Goal: Information Seeking & Learning: Learn about a topic

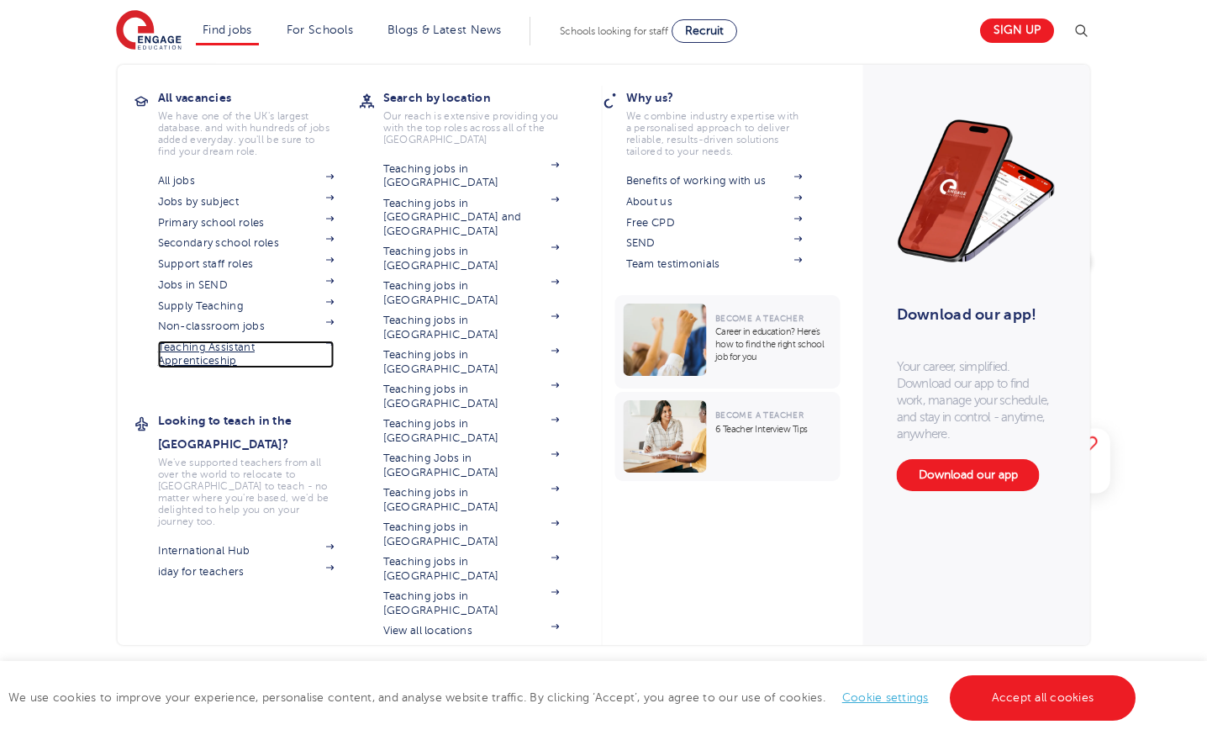
click at [222, 355] on link "Teaching Assistant Apprenticeship" at bounding box center [246, 354] width 177 height 28
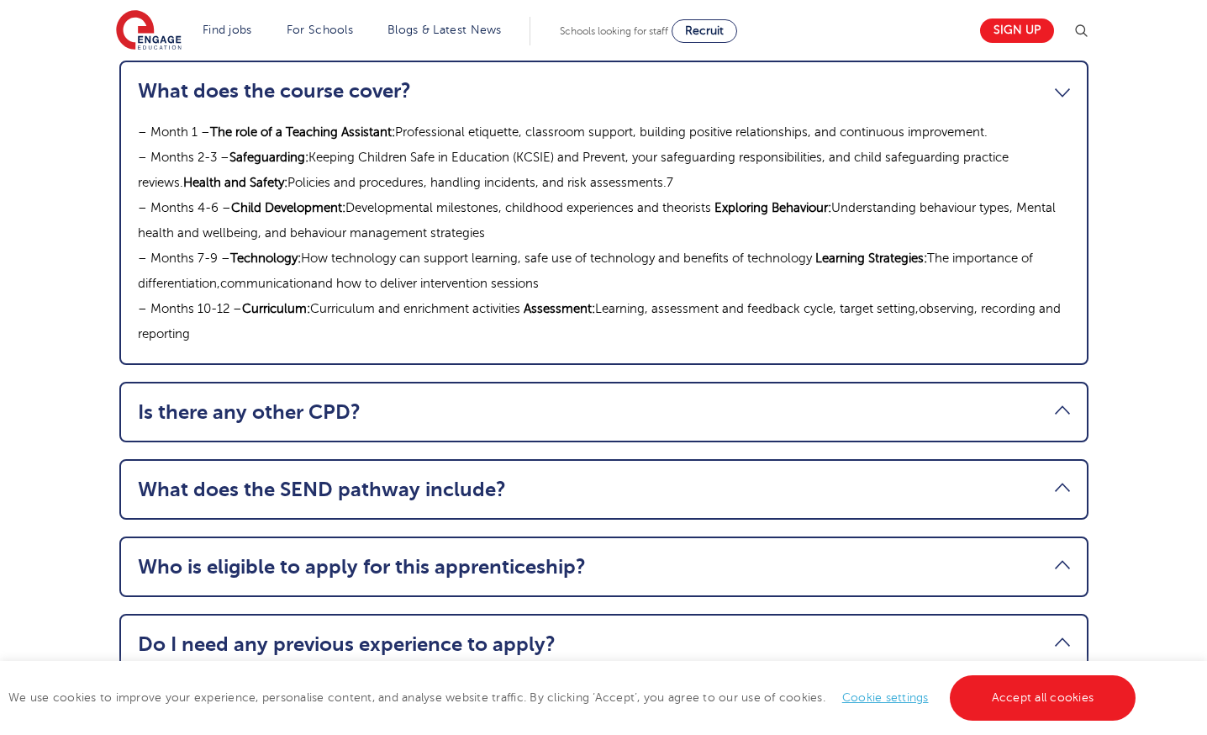
scroll to position [1920, 0]
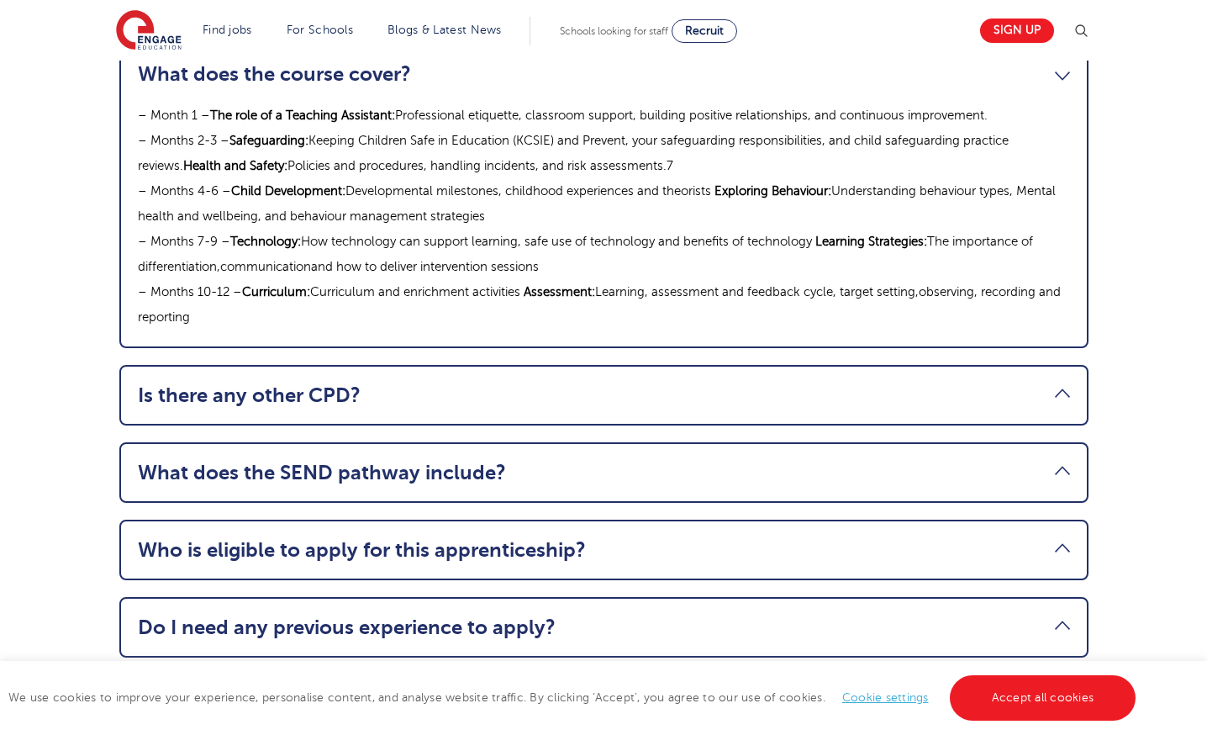
click at [474, 461] on link "What does the SEND pathway include?" at bounding box center [604, 473] width 932 height 24
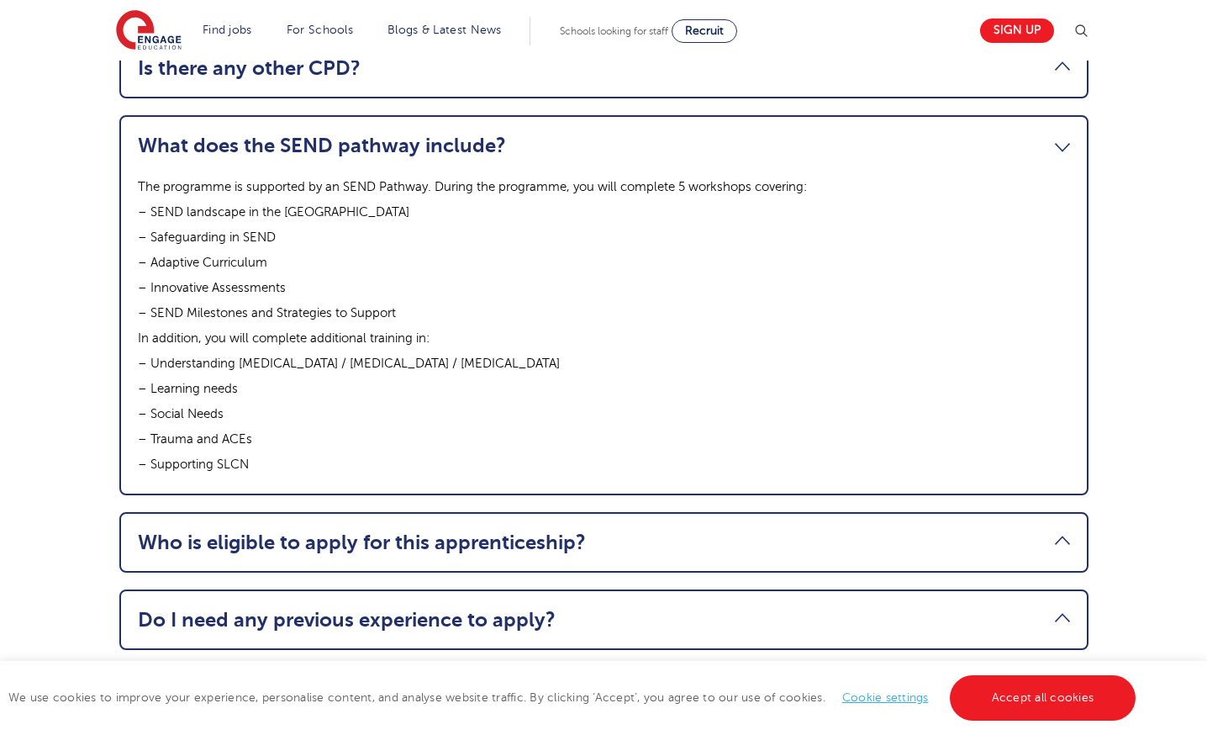
scroll to position [2202, 0]
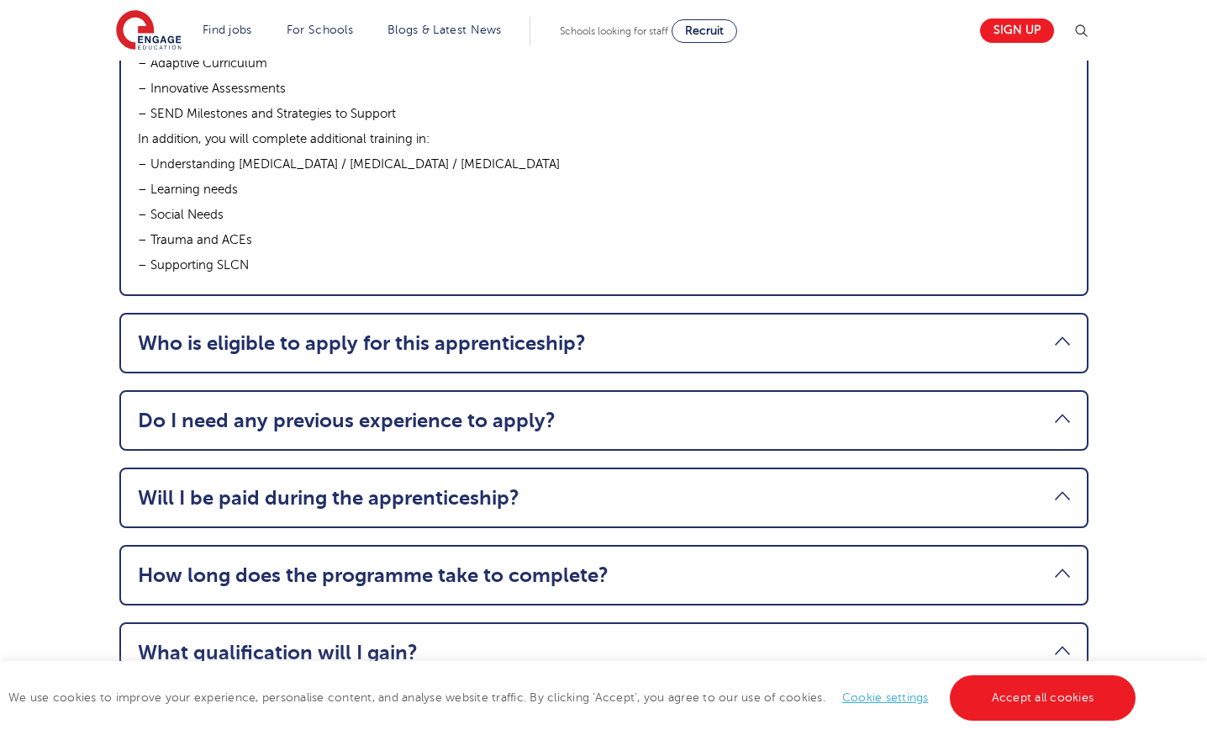
click at [522, 390] on li "Do I need any previous experience to apply? While experience in schools isn’t r…" at bounding box center [603, 420] width 969 height 61
click at [1061, 409] on link "Do I need any previous experience to apply?" at bounding box center [604, 421] width 932 height 24
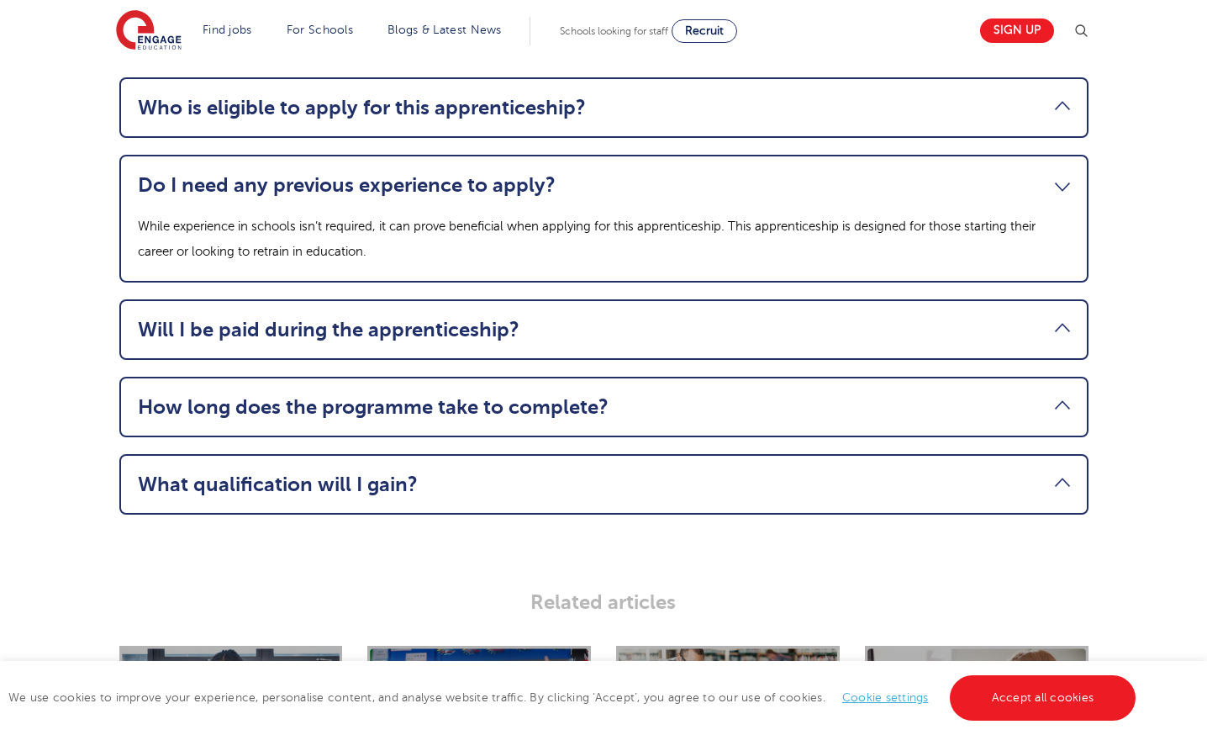
scroll to position [2110, 0]
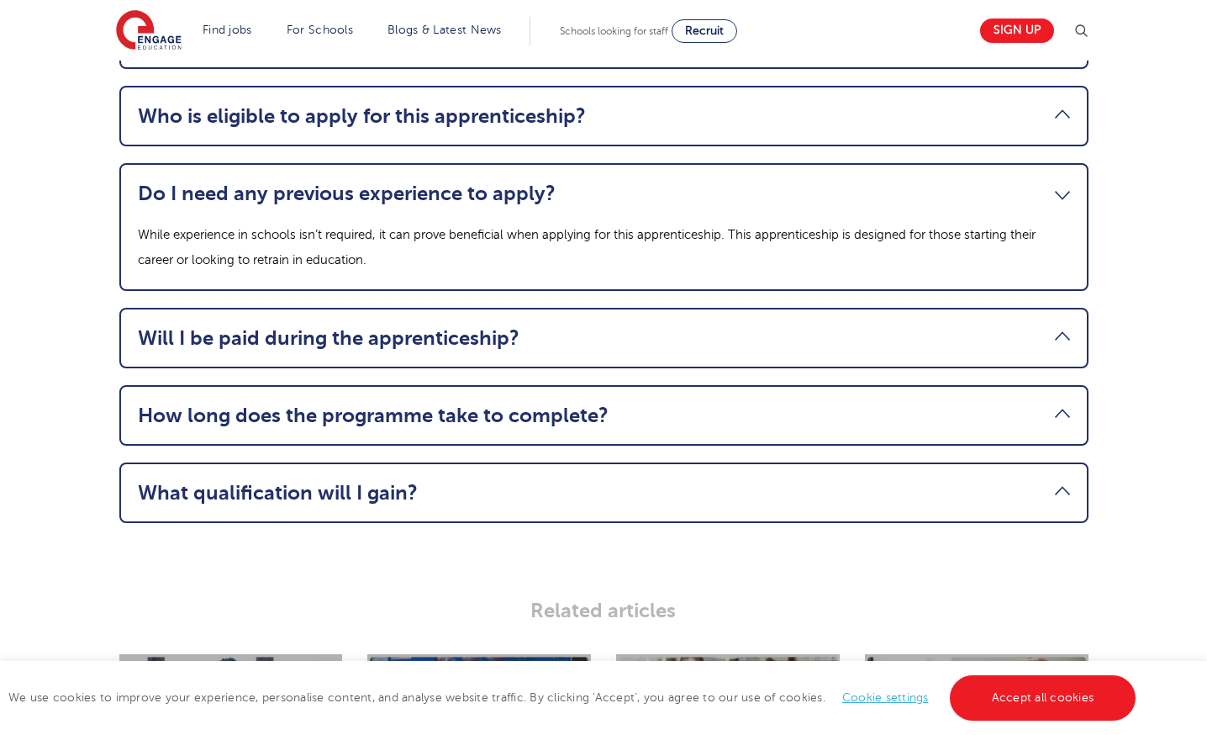
click at [318, 326] on link "Will I be paid during the apprenticeship?" at bounding box center [604, 338] width 932 height 24
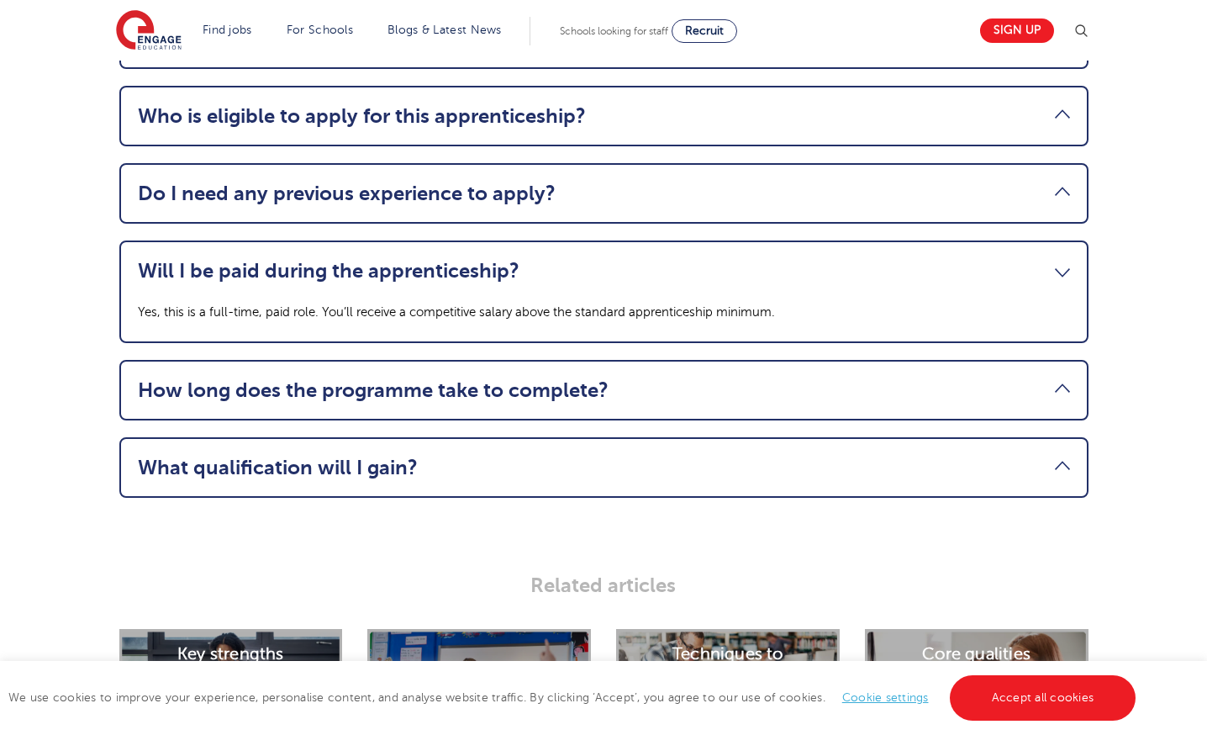
click at [508, 378] on link "How long does the programme take to complete?" at bounding box center [604, 390] width 932 height 24
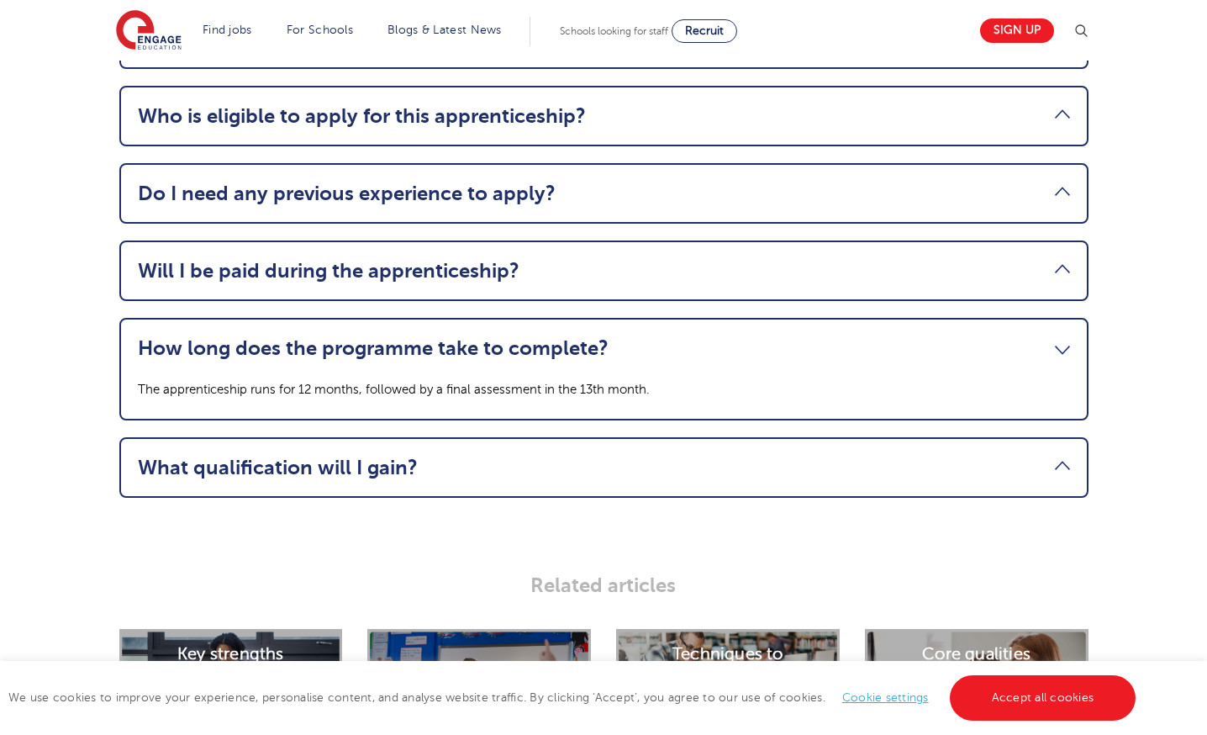
click at [421, 456] on link "What qualification will I gain?" at bounding box center [604, 468] width 932 height 24
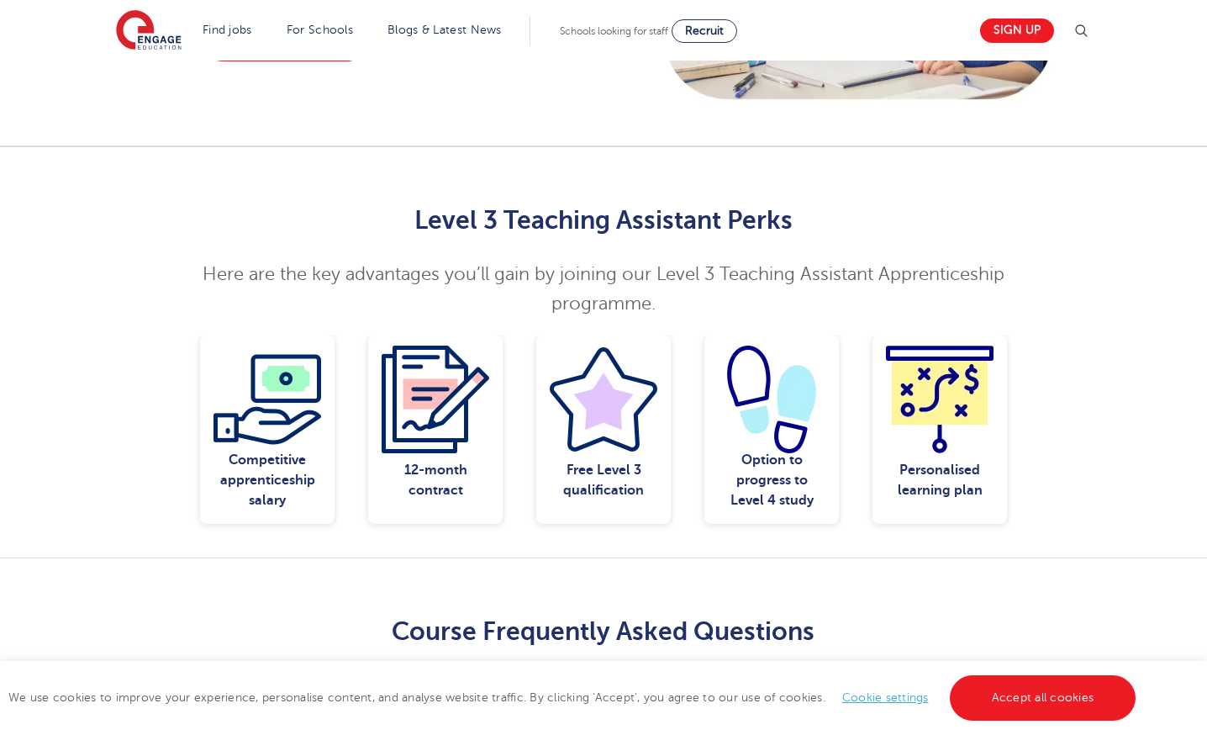
scroll to position [1732, 0]
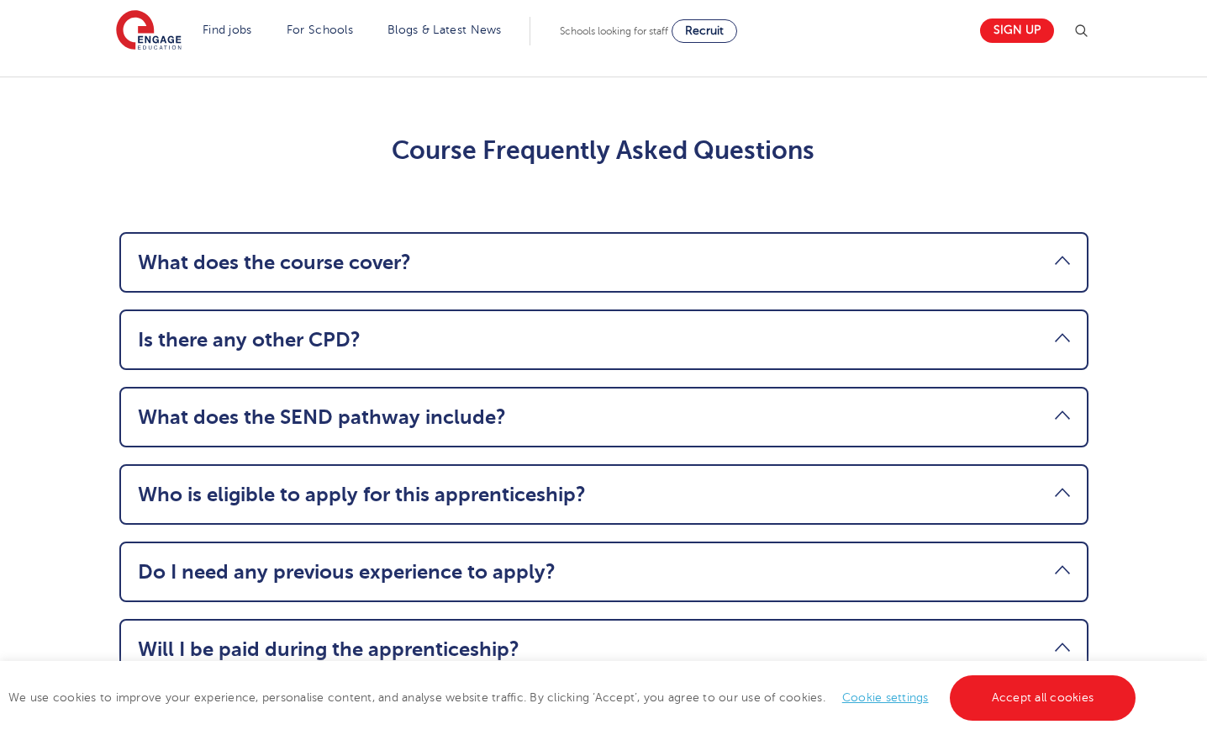
click at [469, 482] on link "Who is eligible to apply for this apprenticeship?" at bounding box center [604, 494] width 932 height 24
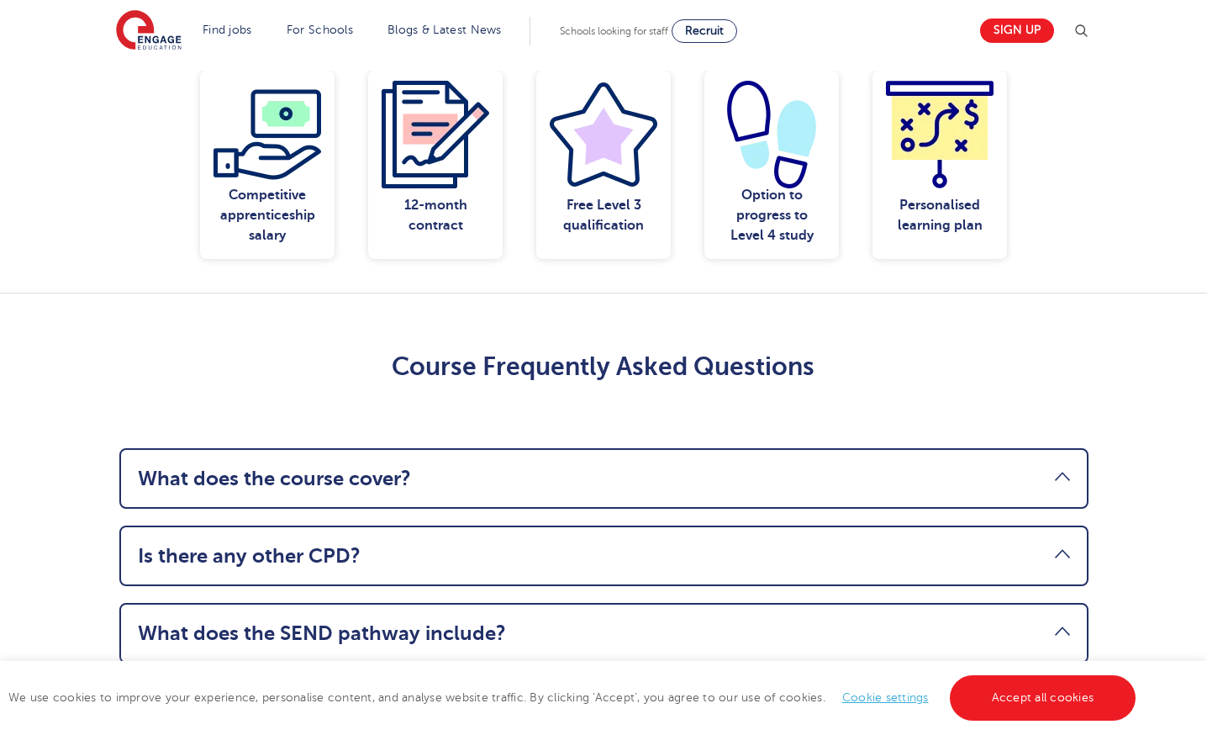
scroll to position [1754, 0]
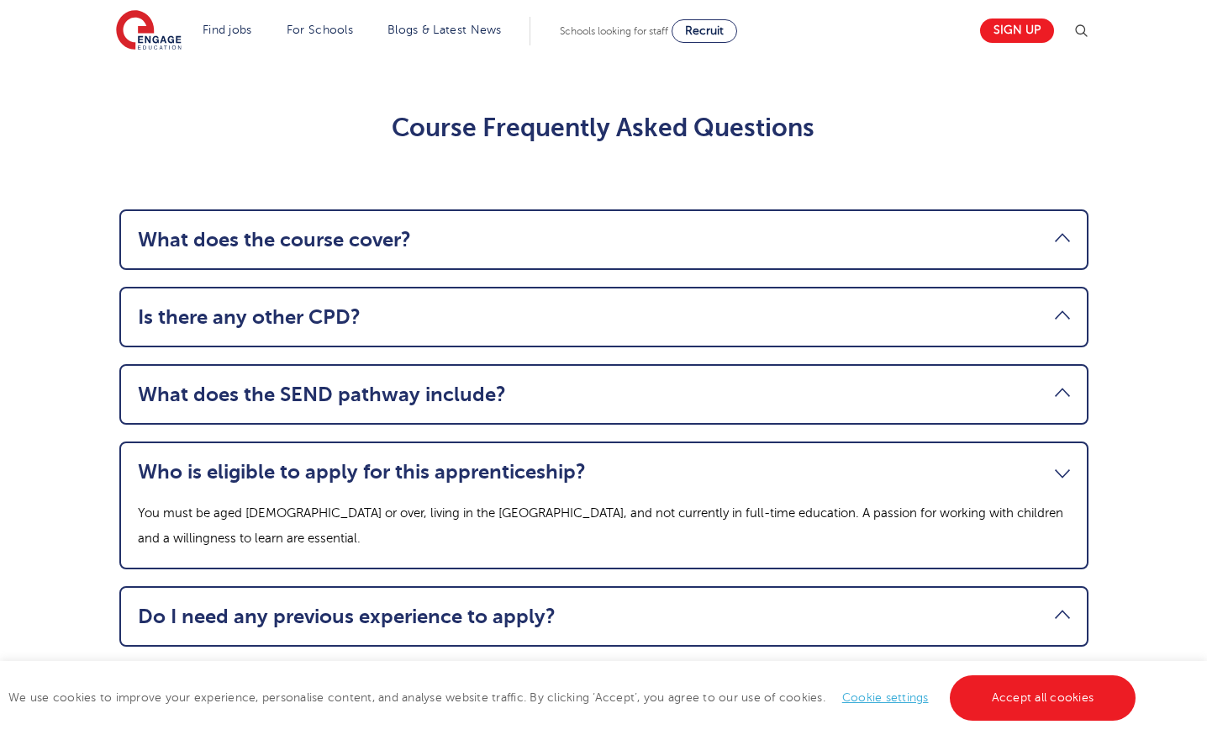
click at [504, 604] on link "Do I need any previous experience to apply?" at bounding box center [604, 616] width 932 height 24
